Goal: Task Accomplishment & Management: Use online tool/utility

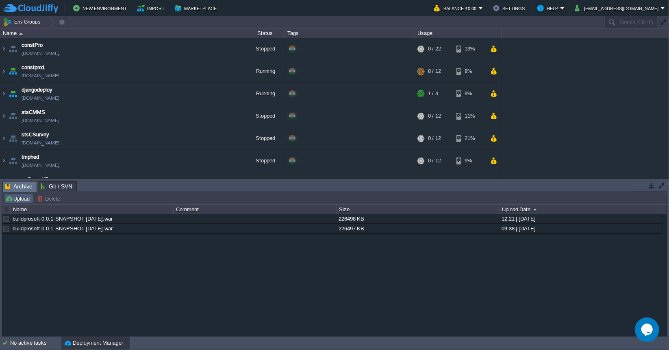
click at [20, 198] on button "Upload" at bounding box center [18, 198] width 27 height 7
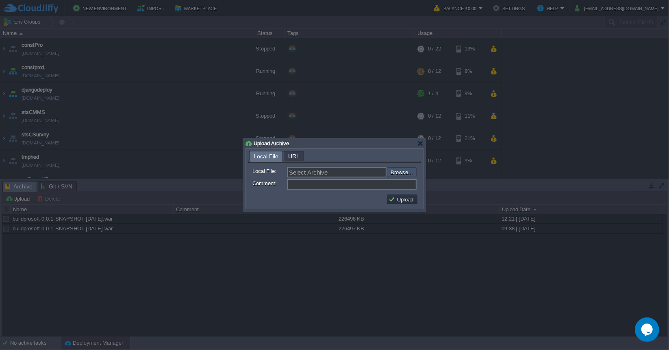
click at [397, 171] on input "file" at bounding box center [365, 171] width 103 height 9
type input "C:\fakepath\buildprosoft-0.0.1-SNAPSHOT [DATE].war"
type input "buildprosoft-0.0.1-SNAPSHOT [DATE].war"
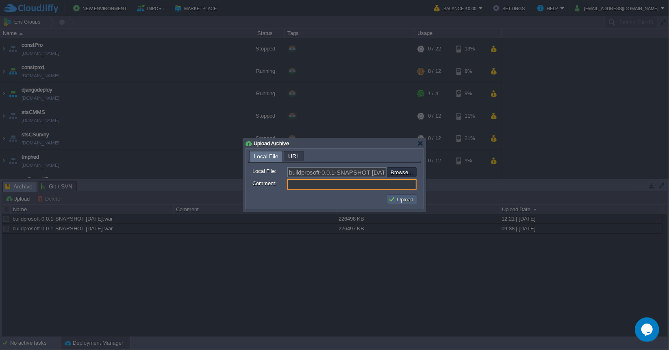
click at [394, 198] on button "Upload" at bounding box center [402, 199] width 27 height 7
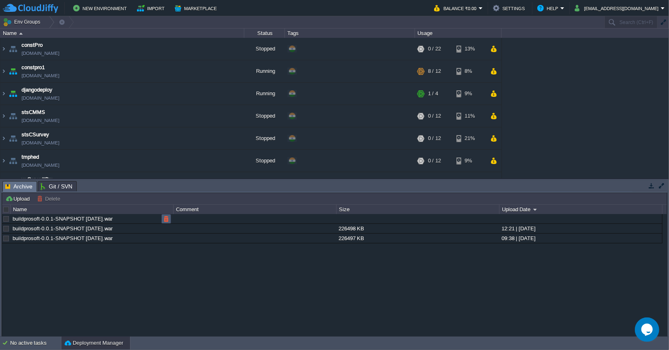
click at [163, 220] on button "button" at bounding box center [166, 218] width 7 height 7
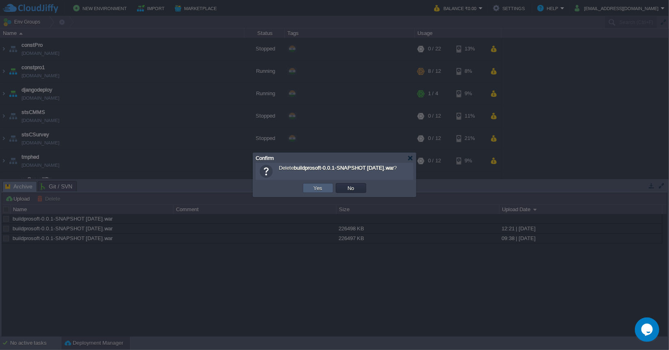
click at [313, 186] on button "Yes" at bounding box center [318, 187] width 14 height 7
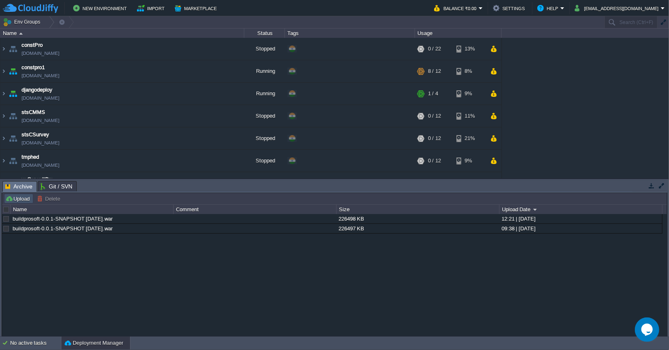
click at [15, 199] on button "Upload" at bounding box center [18, 198] width 27 height 7
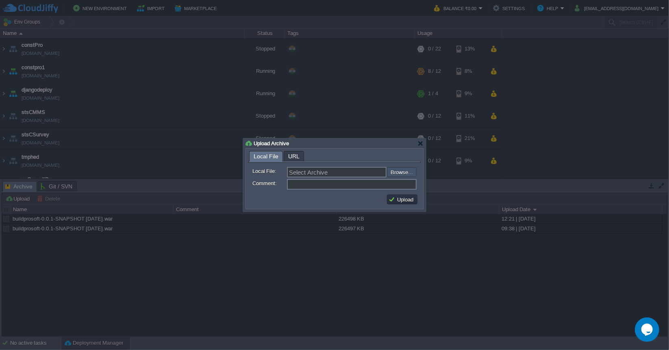
click at [393, 172] on input "file" at bounding box center [365, 171] width 103 height 9
type input "C:\fakepath\buildprosoft-0.0.1-SNAPSHOT [DATE].war"
type input "buildprosoft-0.0.1-SNAPSHOT [DATE].war"
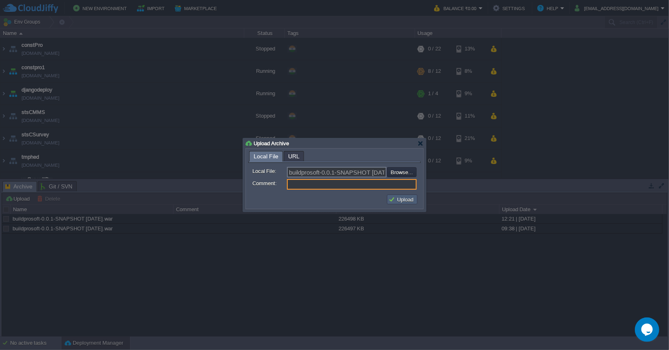
click at [400, 202] on button "Upload" at bounding box center [402, 199] width 27 height 7
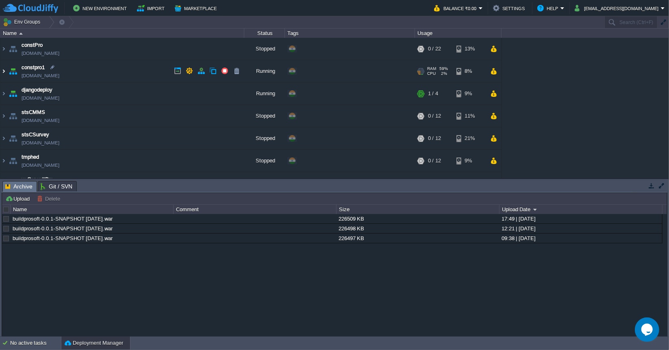
click at [4, 71] on img at bounding box center [3, 71] width 7 height 22
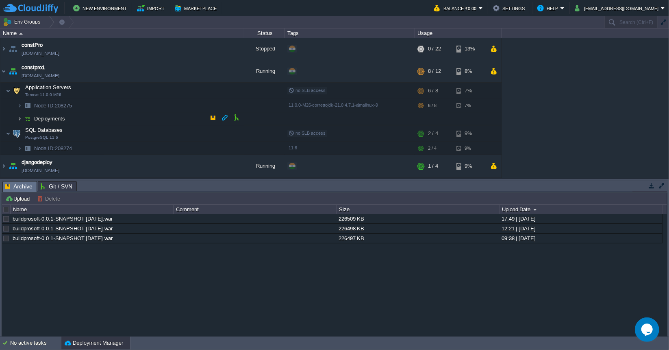
click at [18, 119] on img at bounding box center [19, 118] width 5 height 13
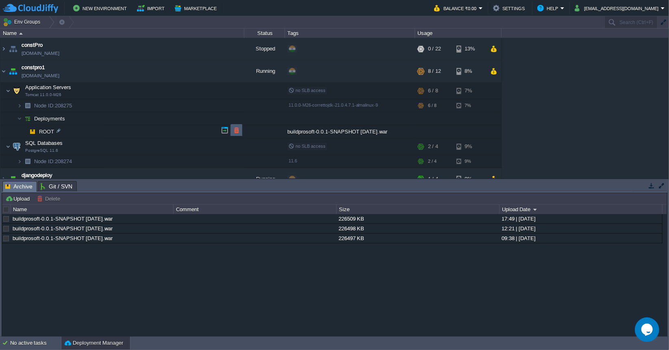
click at [233, 131] on button "button" at bounding box center [236, 129] width 7 height 7
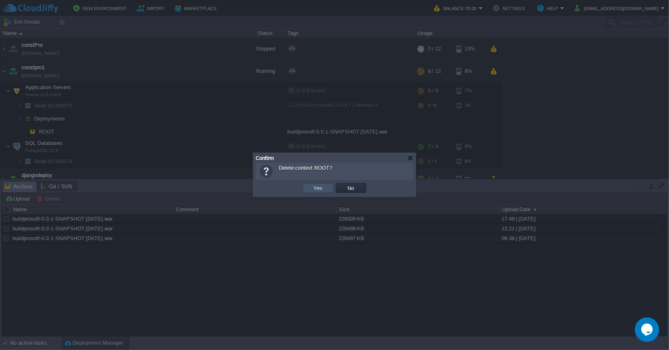
click at [314, 184] on button "Yes" at bounding box center [318, 187] width 14 height 7
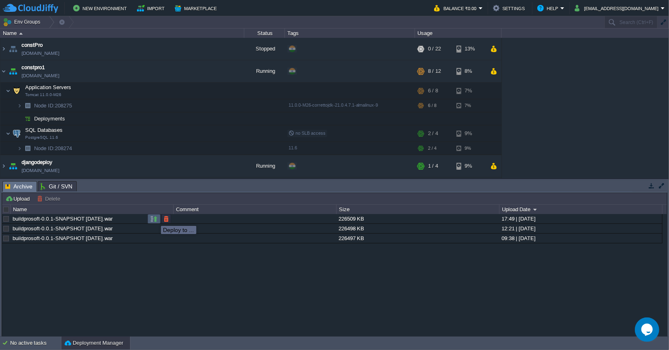
click at [155, 218] on button "button" at bounding box center [153, 218] width 7 height 7
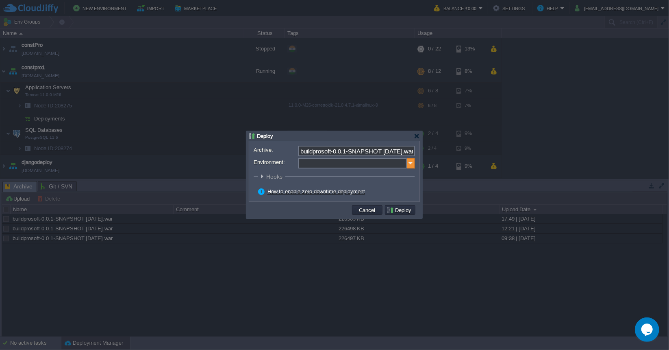
click at [411, 162] on img at bounding box center [411, 163] width 8 height 11
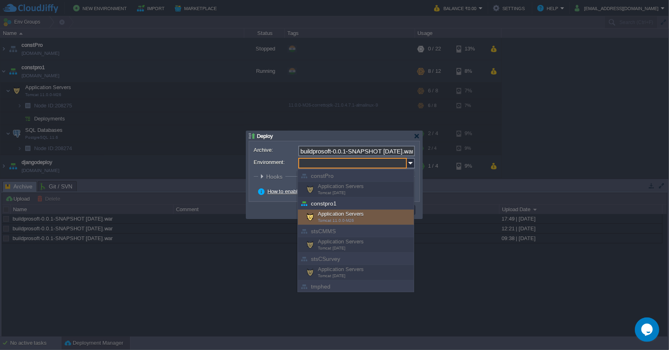
click at [337, 212] on div "Application Servers Tomcat 11.0.0-M26" at bounding box center [356, 216] width 116 height 15
type input "Application Servers (constpro1)"
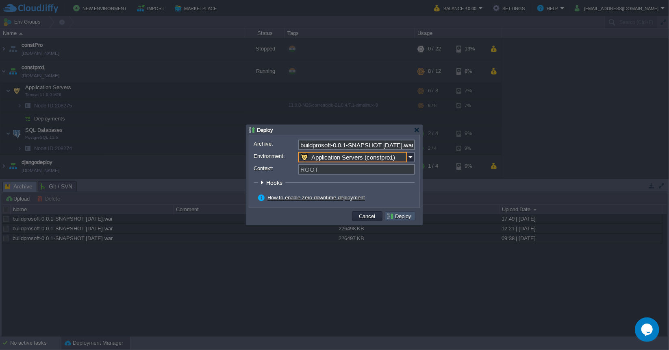
click at [397, 216] on button "Deploy" at bounding box center [400, 215] width 27 height 7
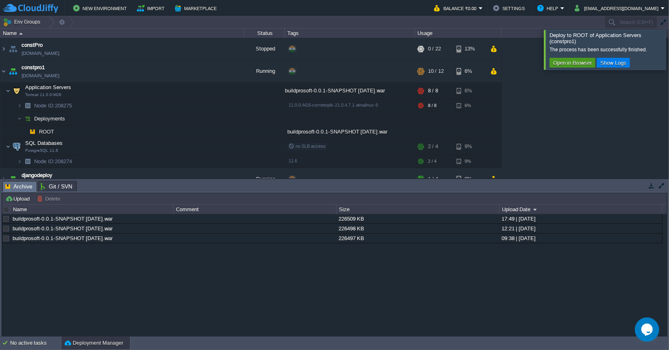
click at [582, 64] on button "Open in Browser" at bounding box center [573, 62] width 44 height 7
